Goal: Check status: Check status

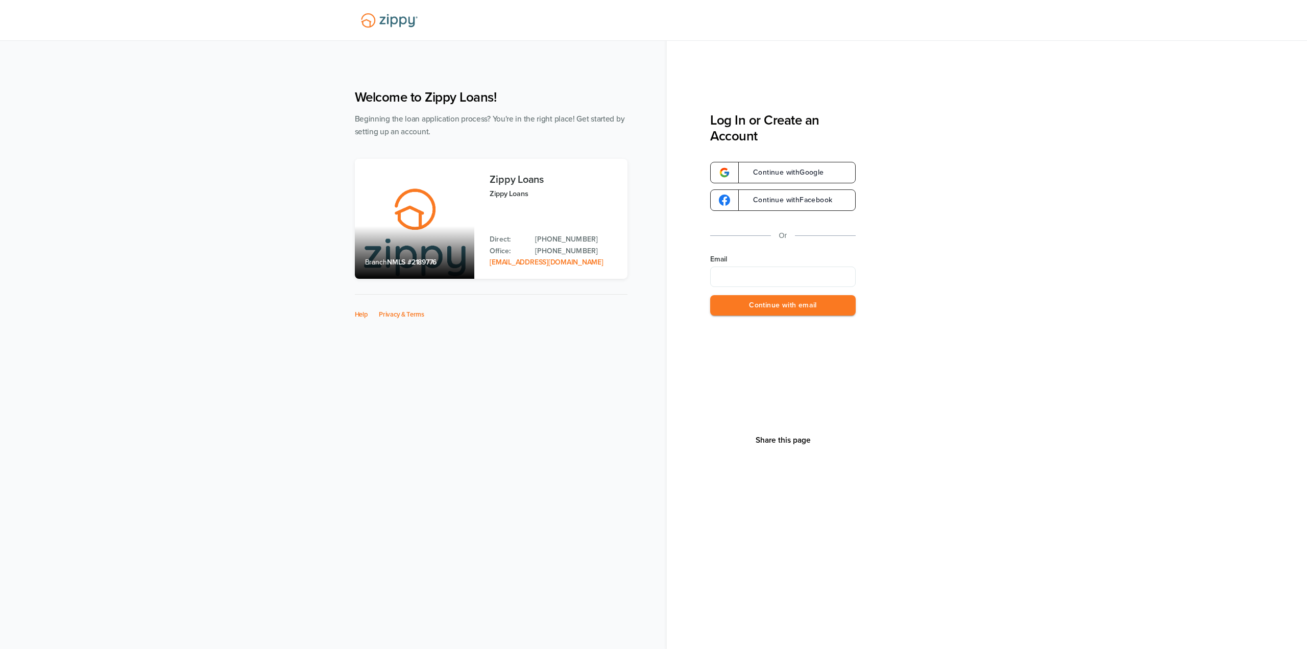
type input "**********"
click at [782, 309] on button "Continue with email" at bounding box center [782, 305] width 145 height 21
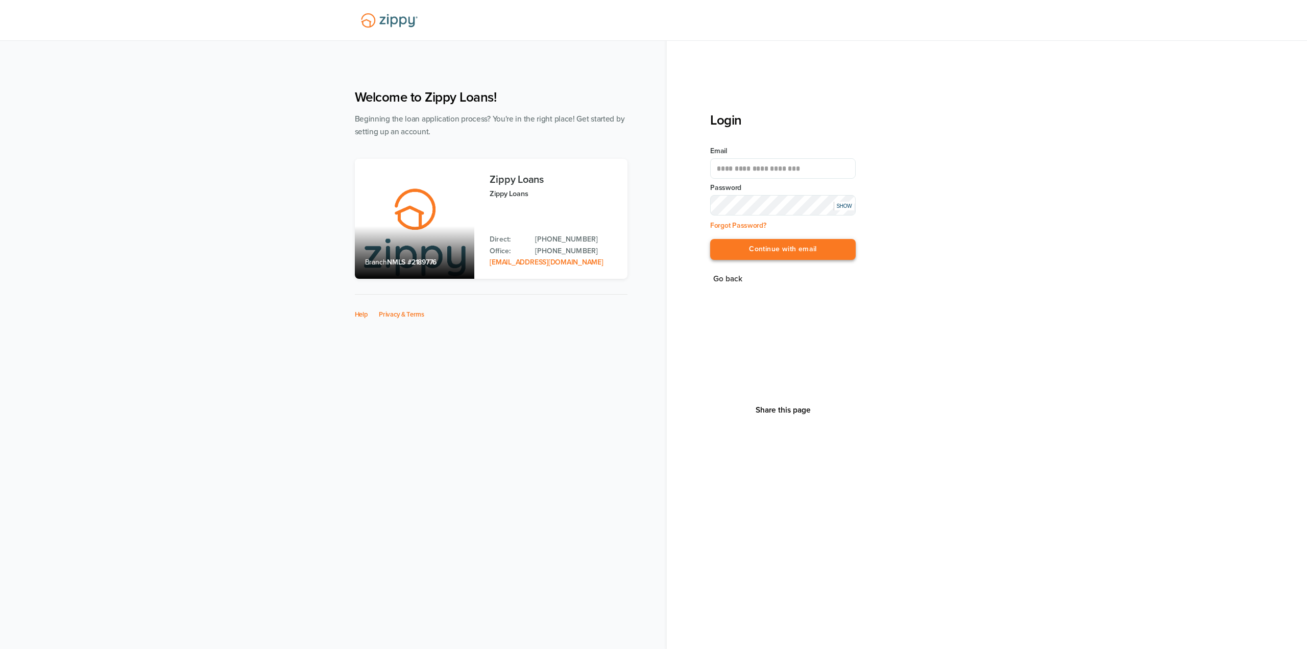
click at [788, 252] on button "Continue with email" at bounding box center [782, 249] width 145 height 21
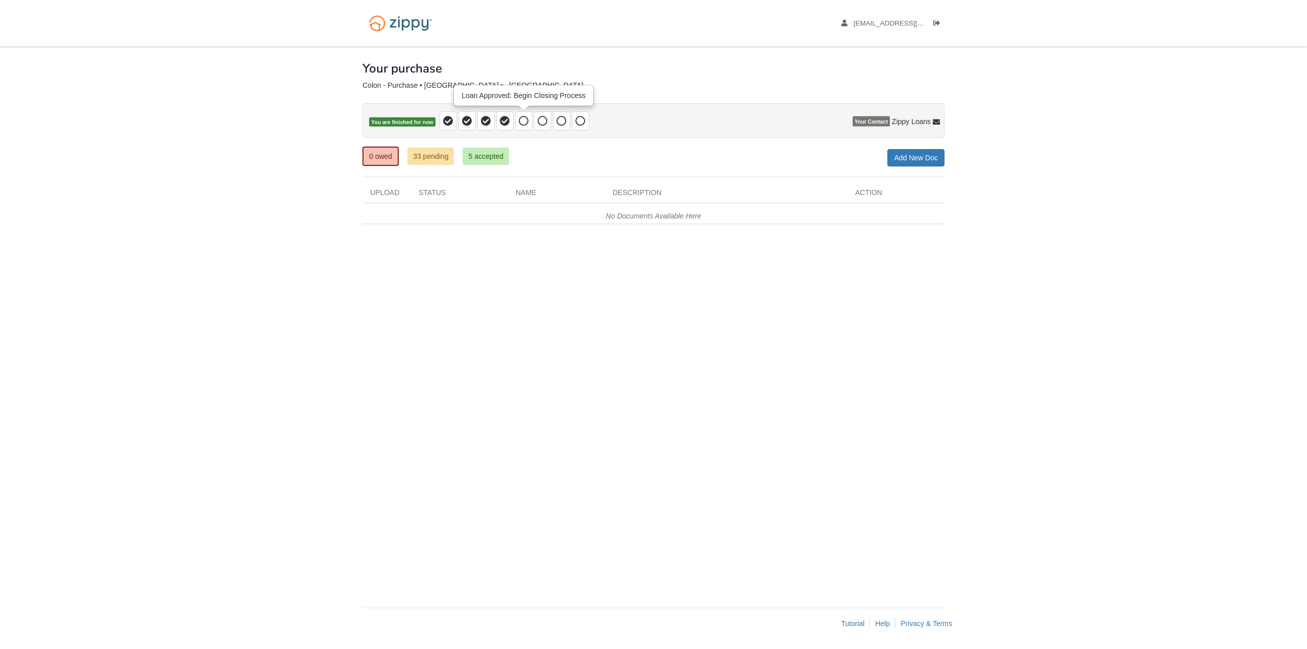
click at [529, 121] on span at bounding box center [523, 120] width 17 height 19
click at [573, 35] on div "[EMAIL_ADDRESS][DOMAIN_NAME] Logout" at bounding box center [653, 23] width 597 height 46
click at [427, 124] on span "You are finished for now" at bounding box center [402, 122] width 66 height 10
click at [530, 124] on span at bounding box center [523, 120] width 17 height 19
click at [427, 150] on link "33 pending" at bounding box center [430, 156] width 46 height 17
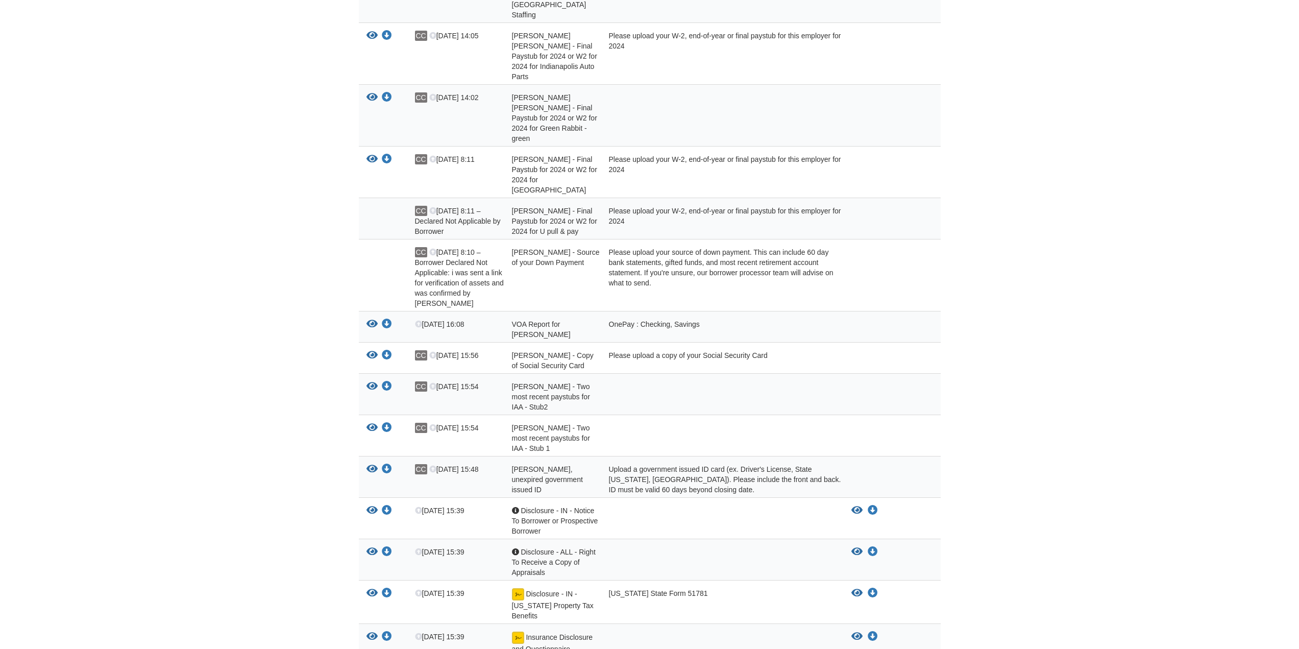
scroll to position [557, 0]
click at [582, 147] on div "View your document Download your document CC [DATE] 8:11 [PERSON_NAME] - Final …" at bounding box center [650, 173] width 582 height 52
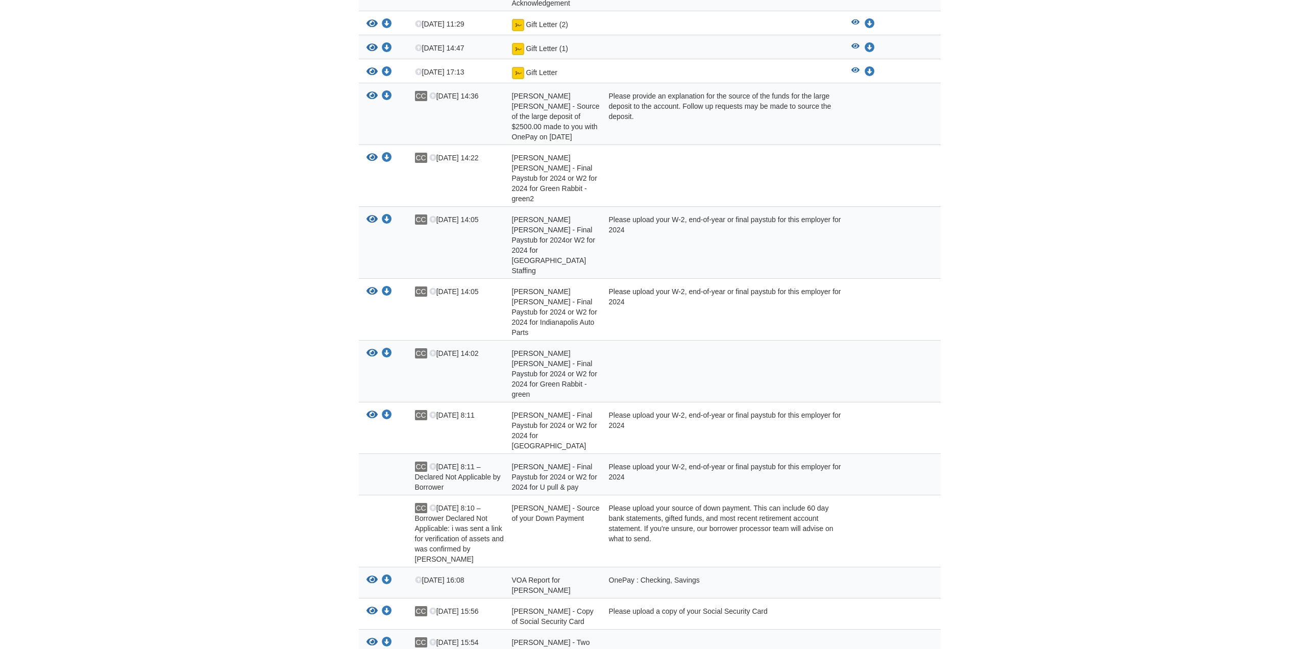
scroll to position [0, 0]
